Goal: Transaction & Acquisition: Download file/media

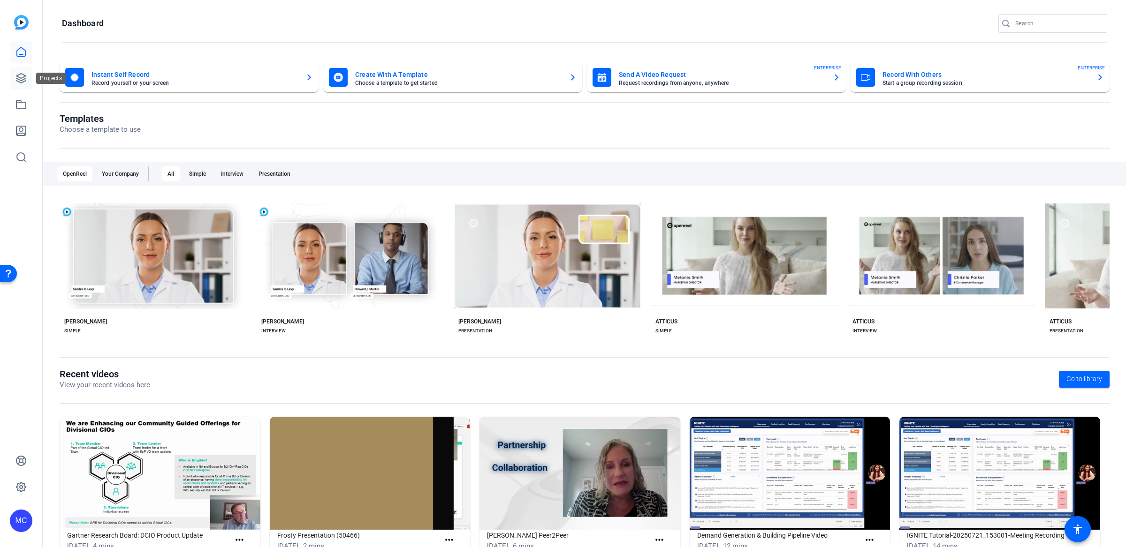
click at [21, 76] on icon at bounding box center [20, 78] width 11 height 11
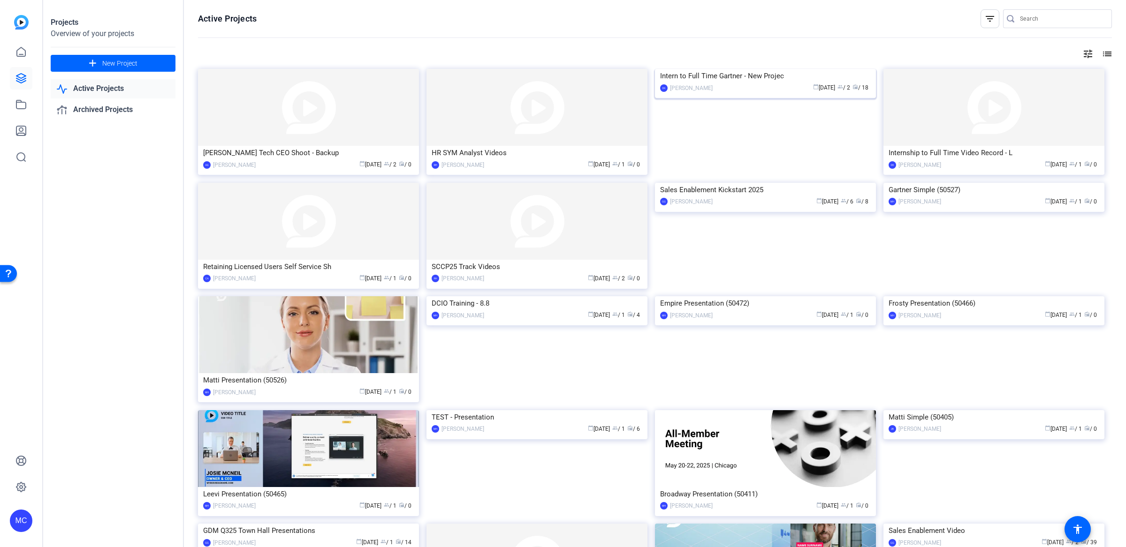
click at [727, 69] on img at bounding box center [765, 69] width 221 height 0
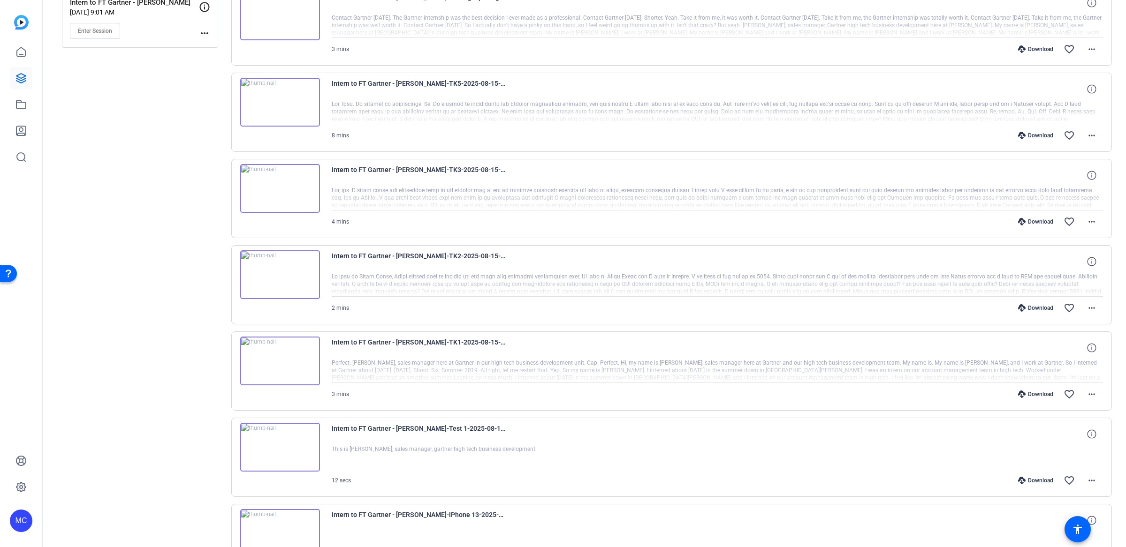
scroll to position [214, 0]
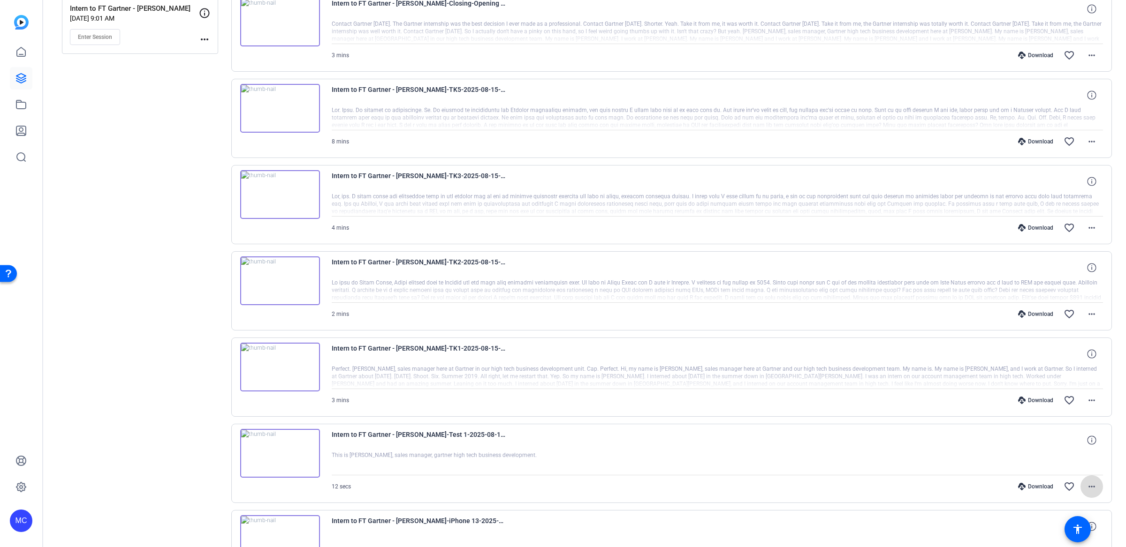
click at [1087, 483] on mat-icon "more_horiz" at bounding box center [1091, 486] width 11 height 11
click at [1067, 392] on span "Download MP4" at bounding box center [1061, 393] width 56 height 11
click at [1091, 399] on span at bounding box center [1091, 400] width 23 height 23
click at [1070, 440] on span "Download MP4" at bounding box center [1061, 440] width 56 height 11
click at [1087, 312] on mat-icon "more_horiz" at bounding box center [1091, 314] width 11 height 11
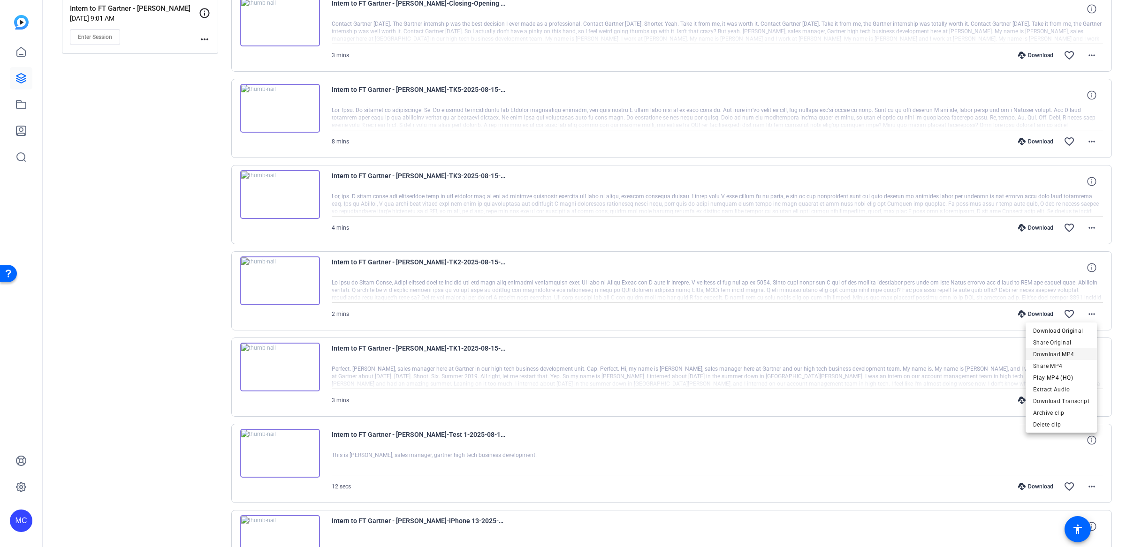
click at [1078, 356] on span "Download MP4" at bounding box center [1061, 354] width 56 height 11
click at [1086, 228] on mat-icon "more_horiz" at bounding box center [1091, 227] width 11 height 11
click at [1074, 267] on span "Download MP4" at bounding box center [1061, 268] width 56 height 11
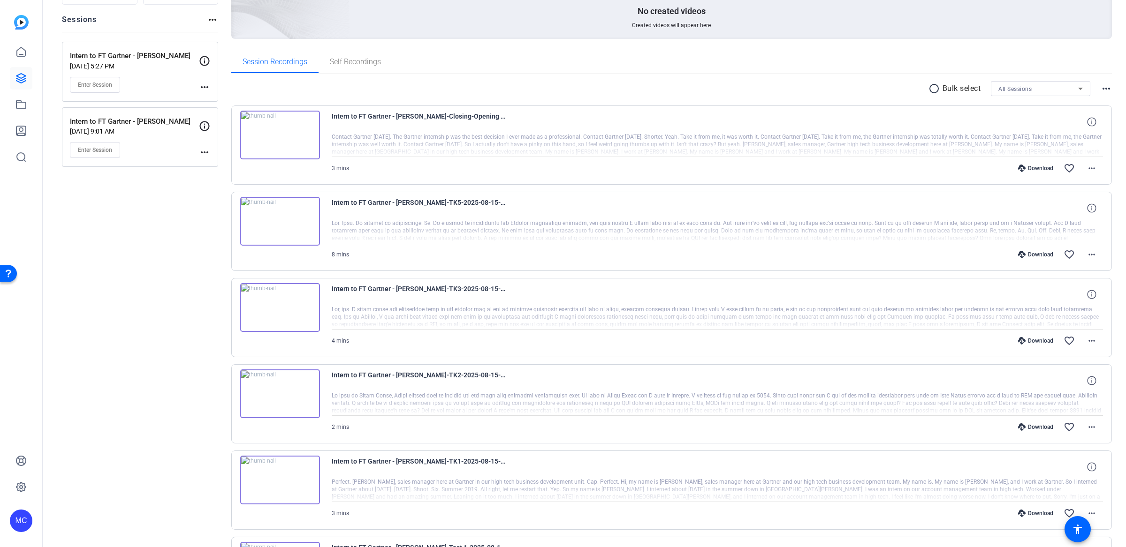
scroll to position [99, 0]
click at [1086, 254] on mat-icon "more_horiz" at bounding box center [1091, 256] width 11 height 11
click at [1073, 297] on span "Download MP4" at bounding box center [1061, 297] width 56 height 11
click at [1086, 170] on mat-icon "more_horiz" at bounding box center [1091, 170] width 11 height 11
click at [1072, 213] on span "Download MP4" at bounding box center [1061, 211] width 56 height 11
